Goal: Transaction & Acquisition: Purchase product/service

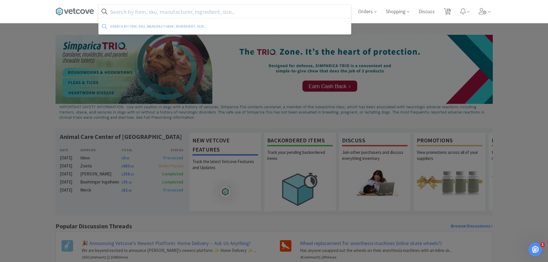
click at [155, 7] on input "text" at bounding box center [225, 11] width 252 height 13
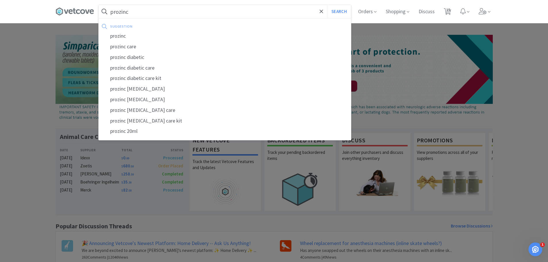
type input "prozinc"
click at [327, 5] on button "Search" at bounding box center [339, 11] width 24 height 13
select select "2"
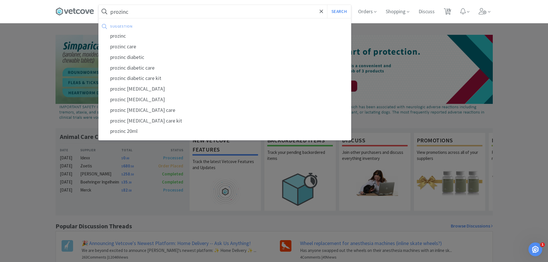
select select "1"
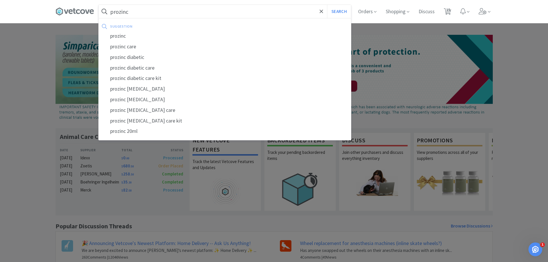
select select "2"
select select "1"
select select "2"
select select "1"
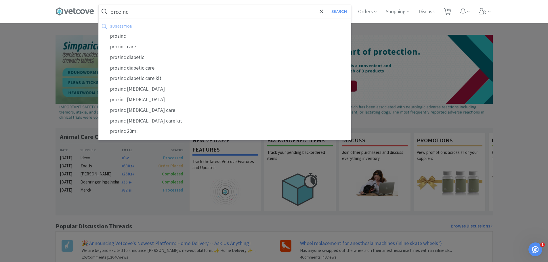
select select "1"
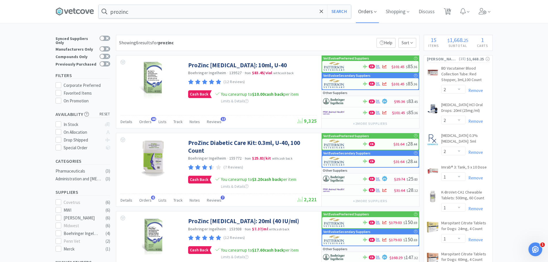
click at [376, 9] on icon at bounding box center [375, 11] width 3 height 5
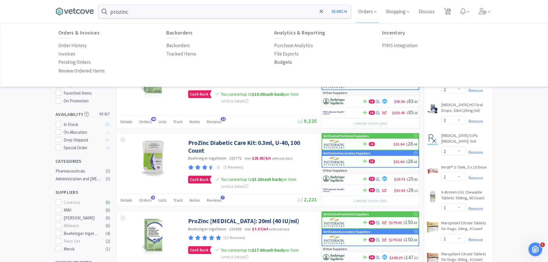
click at [279, 63] on p "Budgets" at bounding box center [283, 62] width 18 height 8
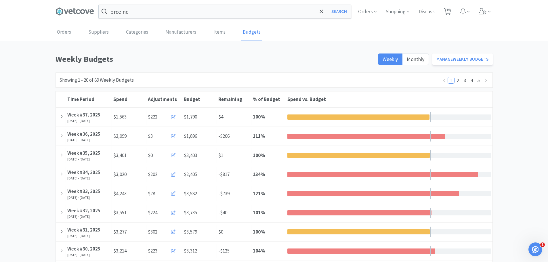
click at [74, 16] on span at bounding box center [76, 11] width 43 height 23
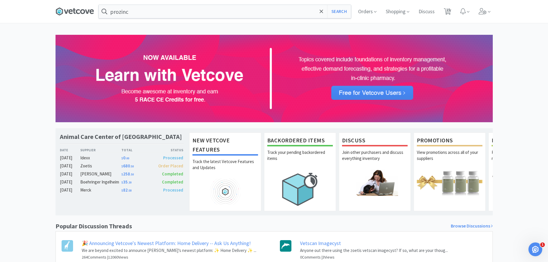
click at [76, 14] on icon at bounding box center [74, 11] width 39 height 9
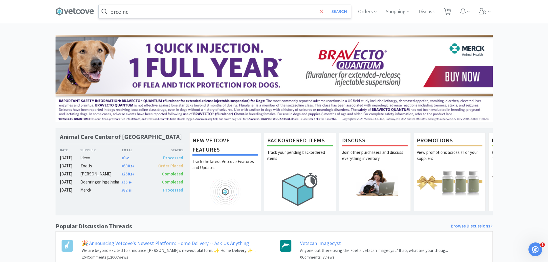
click at [321, 12] on icon at bounding box center [320, 10] width 3 height 3
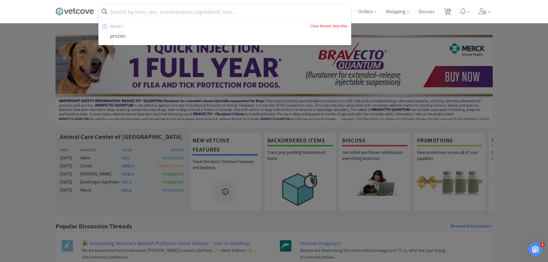
click at [320, 26] on link "Clear Recent Searches" at bounding box center [328, 26] width 37 height 5
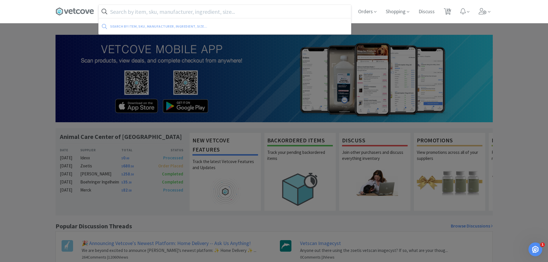
click at [44, 50] on div at bounding box center [274, 131] width 548 height 262
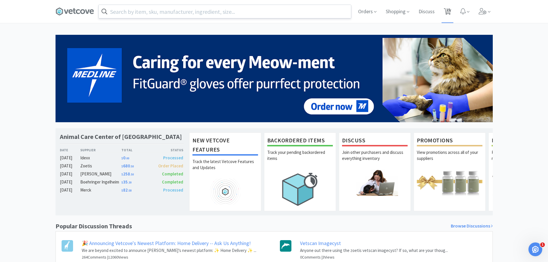
click at [446, 11] on span "15" at bounding box center [448, 9] width 4 height 23
select select "2"
select select "1"
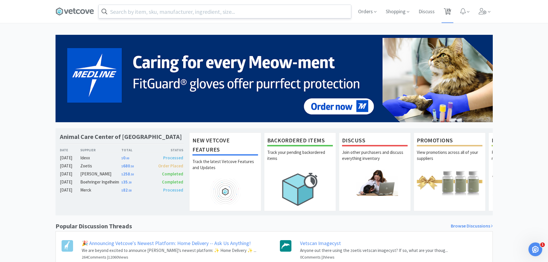
select select "1"
select select "2"
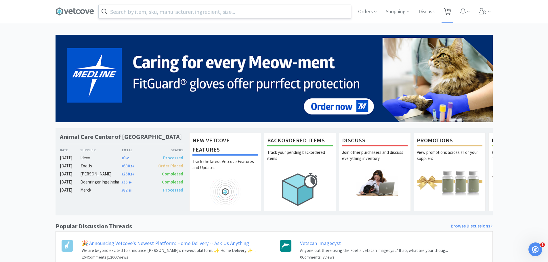
select select "1"
select select "2"
select select "1"
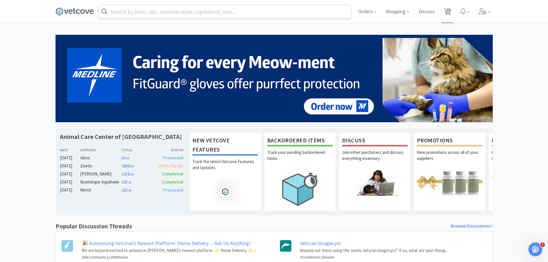
select select "1"
